Goal: Task Accomplishment & Management: Manage account settings

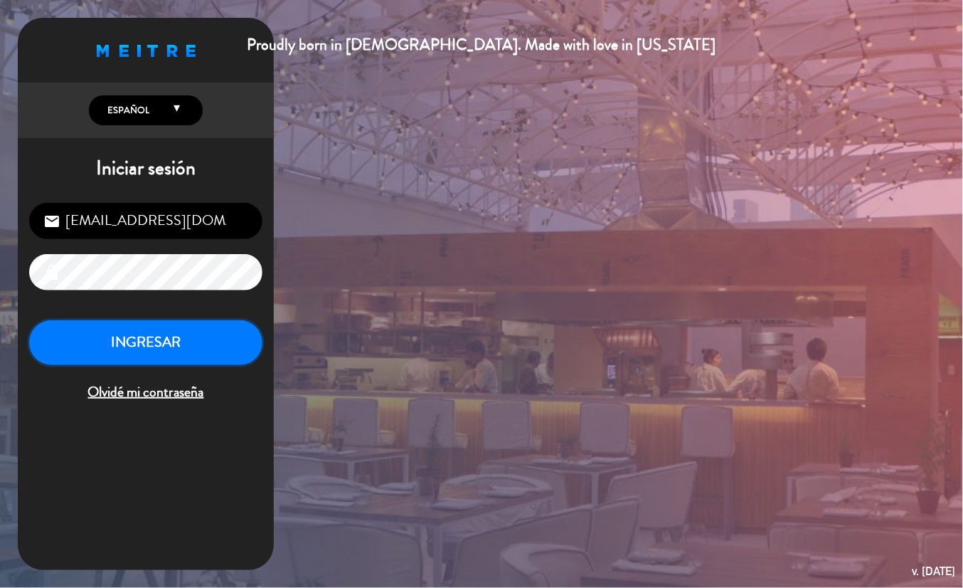
click at [189, 359] on button "INGRESAR" at bounding box center [145, 342] width 233 height 45
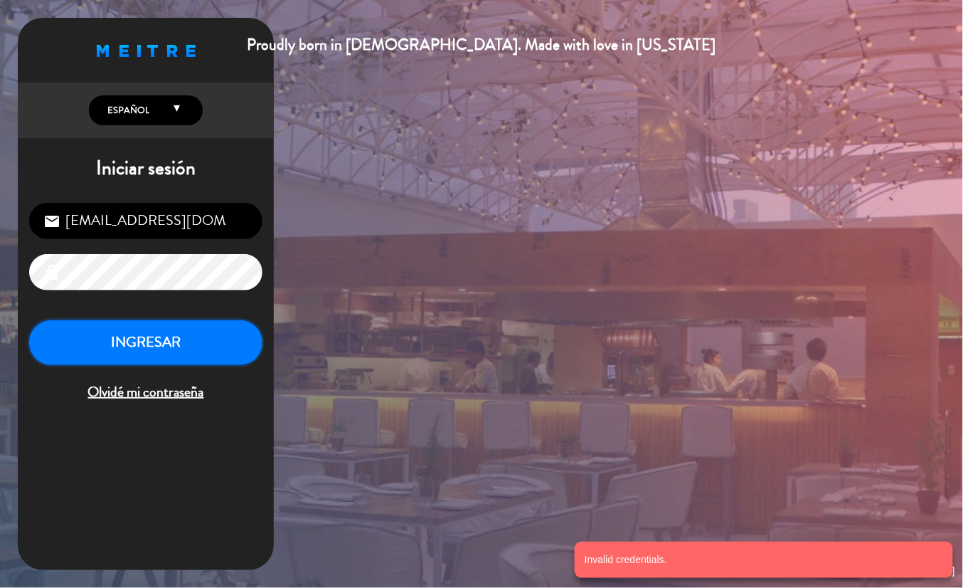
click at [183, 343] on button "INGRESAR" at bounding box center [145, 342] width 233 height 45
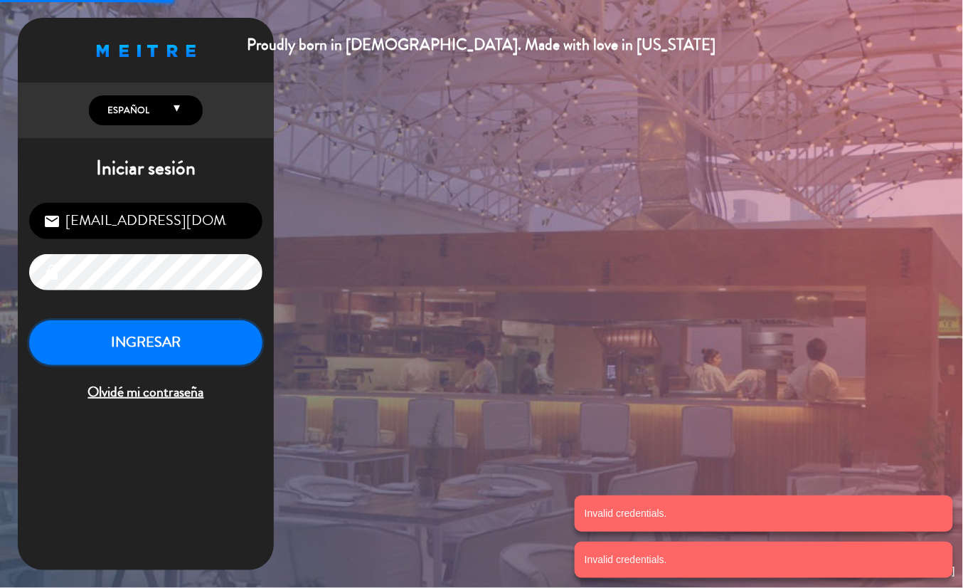
click at [183, 343] on button "INGRESAR" at bounding box center [145, 342] width 233 height 45
click at [149, 359] on button "INGRESAR" at bounding box center [145, 342] width 233 height 45
type input "[EMAIL_ADDRESS][DOMAIN_NAME]"
click at [151, 333] on button "INGRESAR" at bounding box center [145, 342] width 233 height 45
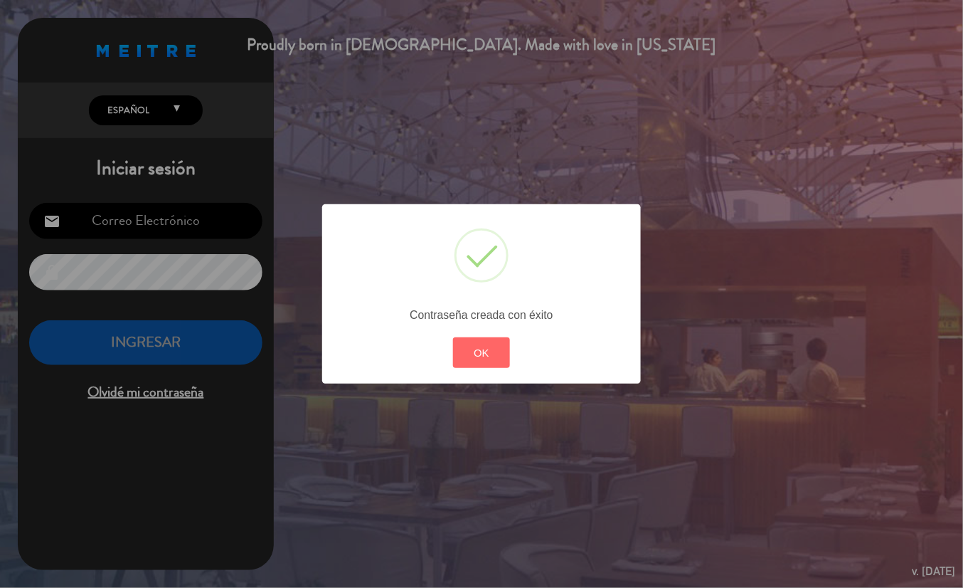
drag, startPoint x: 464, startPoint y: 362, endPoint x: 470, endPoint y: 212, distance: 150.2
click at [464, 360] on button "OK" at bounding box center [482, 352] width 58 height 31
